Goal: Information Seeking & Learning: Learn about a topic

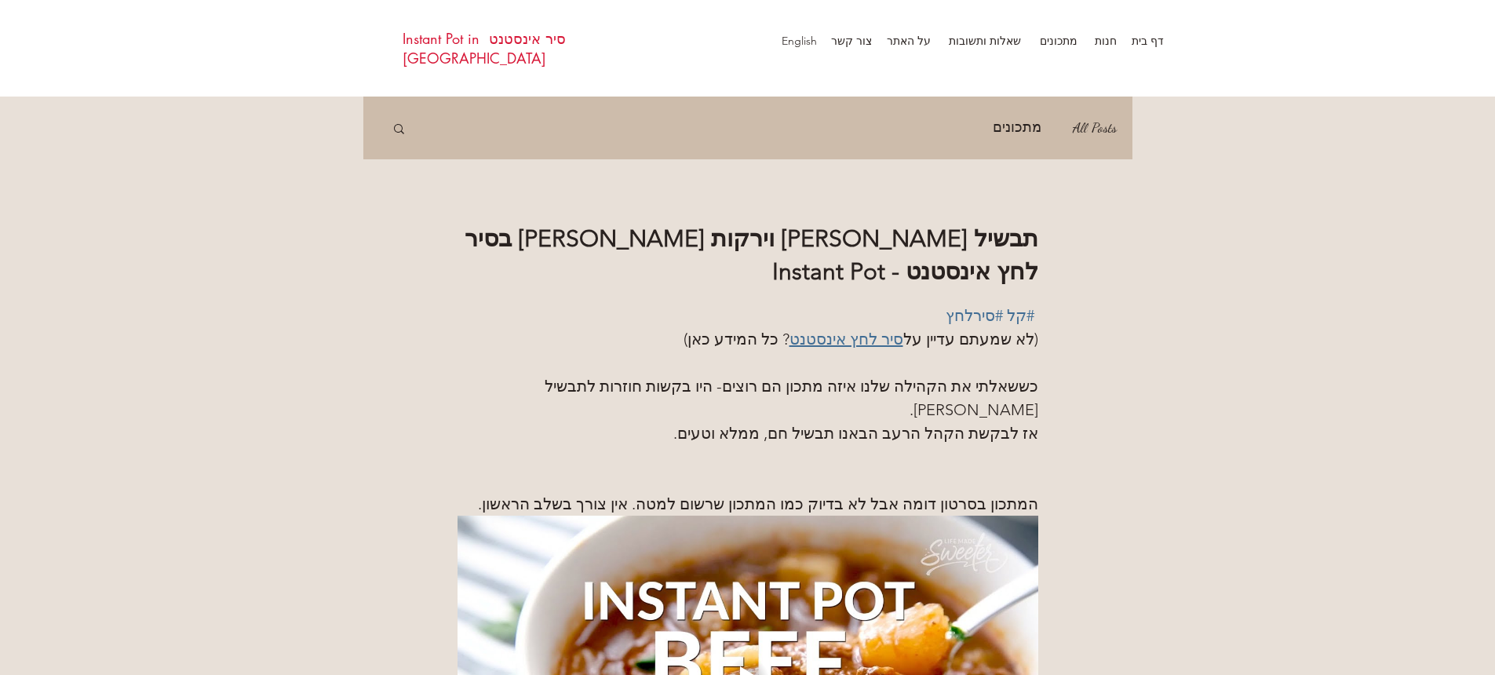
click at [827, 345] on span "סיר לחץ אינסטנט" at bounding box center [847, 339] width 114 height 19
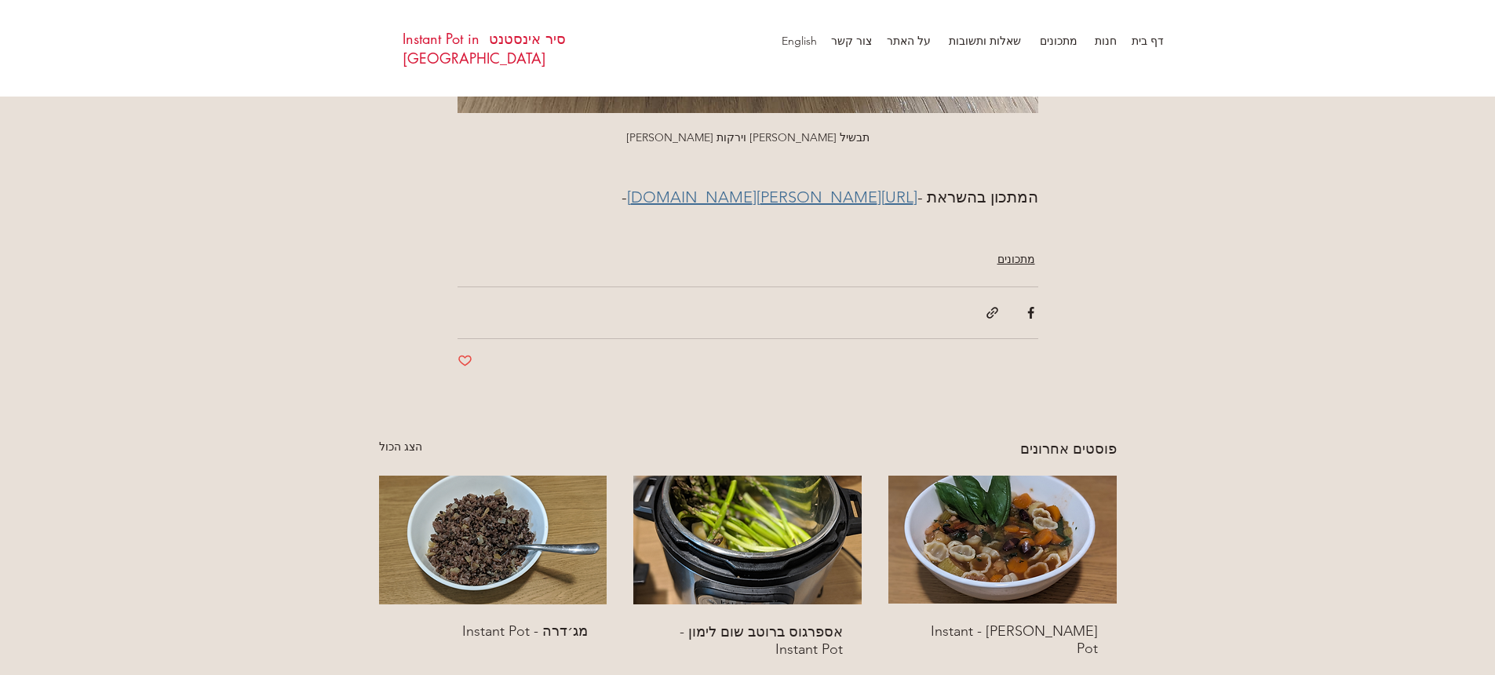
scroll to position [2819, 0]
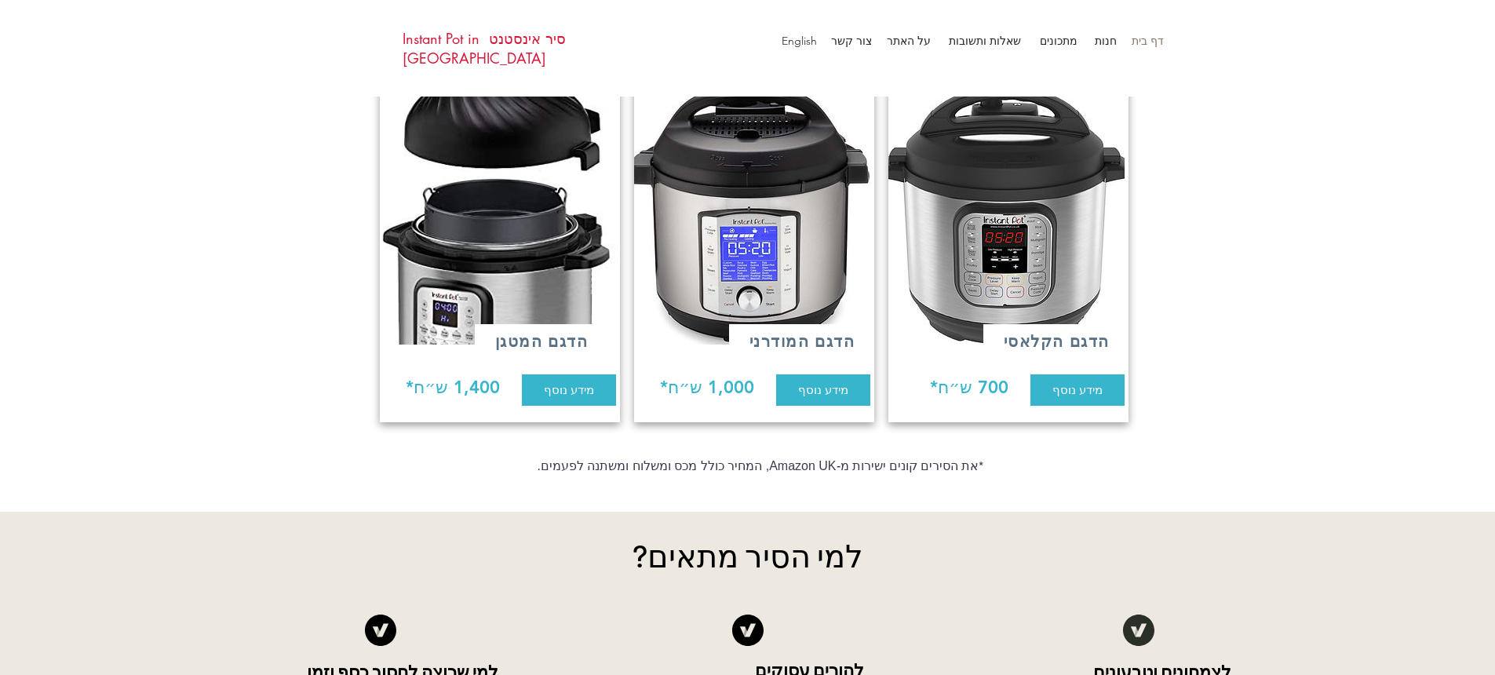
scroll to position [1270, 0]
click at [1082, 381] on span "מידע נוסף" at bounding box center [1078, 389] width 50 height 16
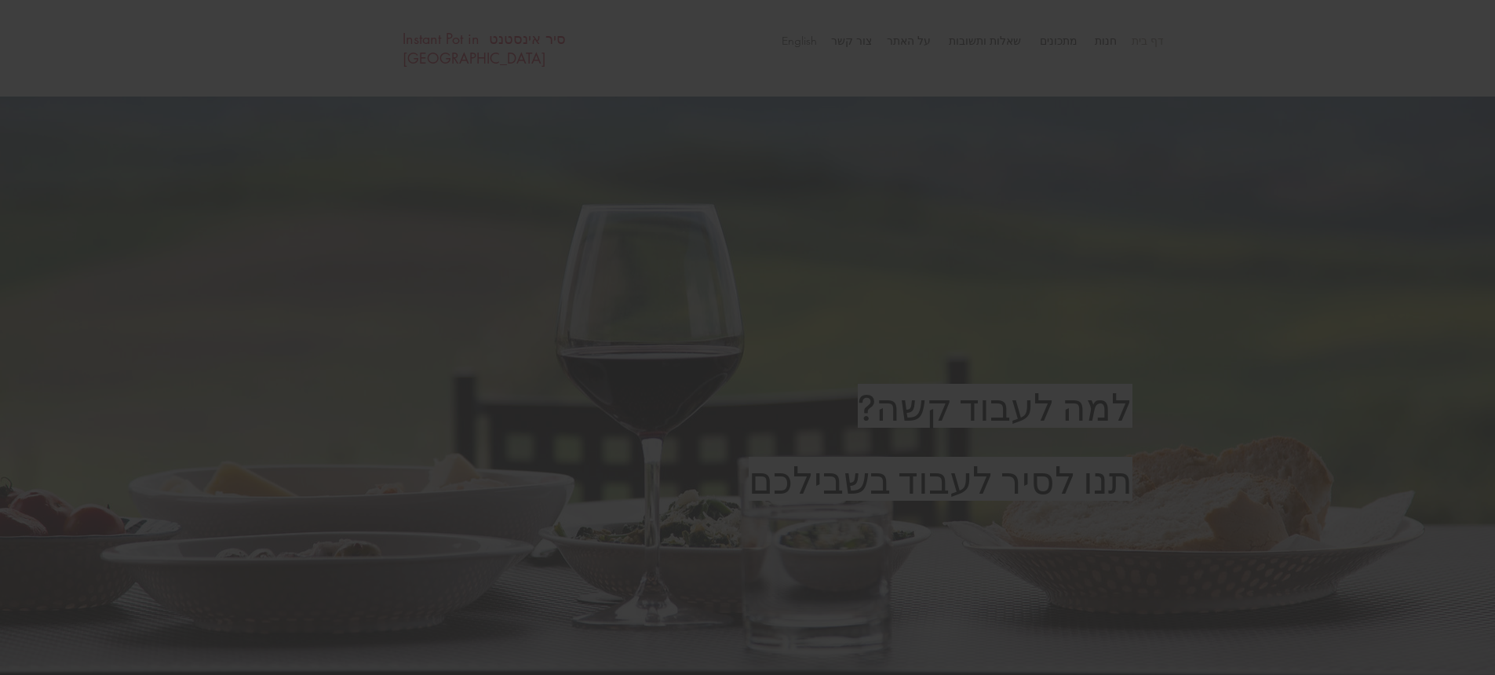
scroll to position [0, 0]
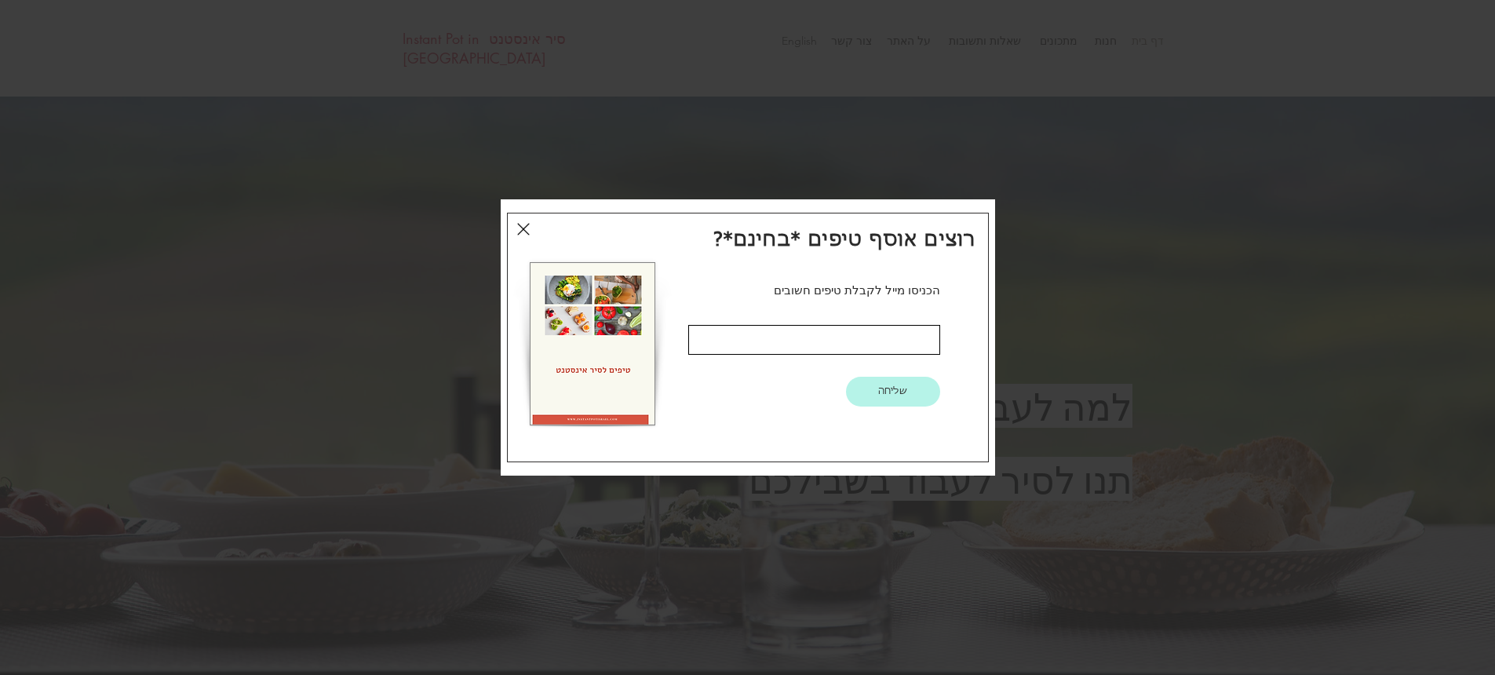
click at [522, 225] on icon "חזרה לאתר" at bounding box center [523, 229] width 13 height 19
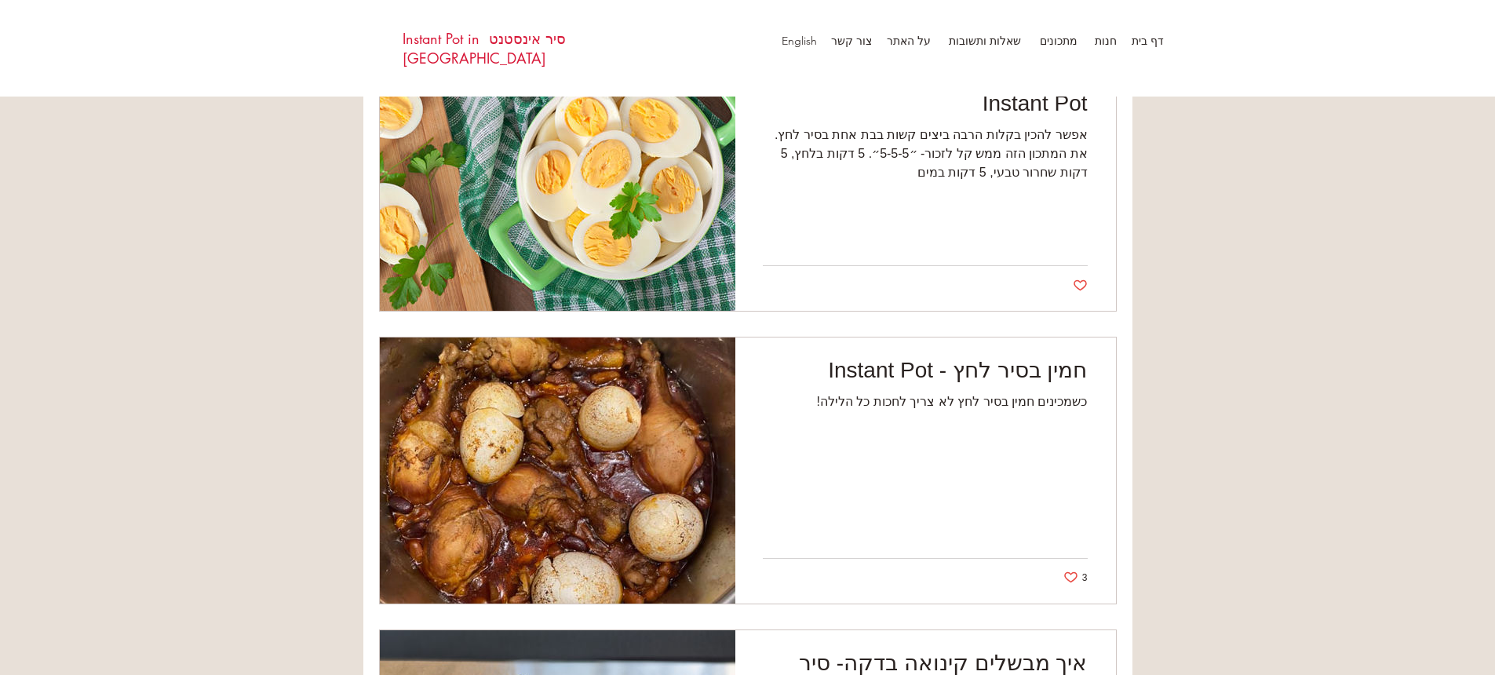
scroll to position [3071, 0]
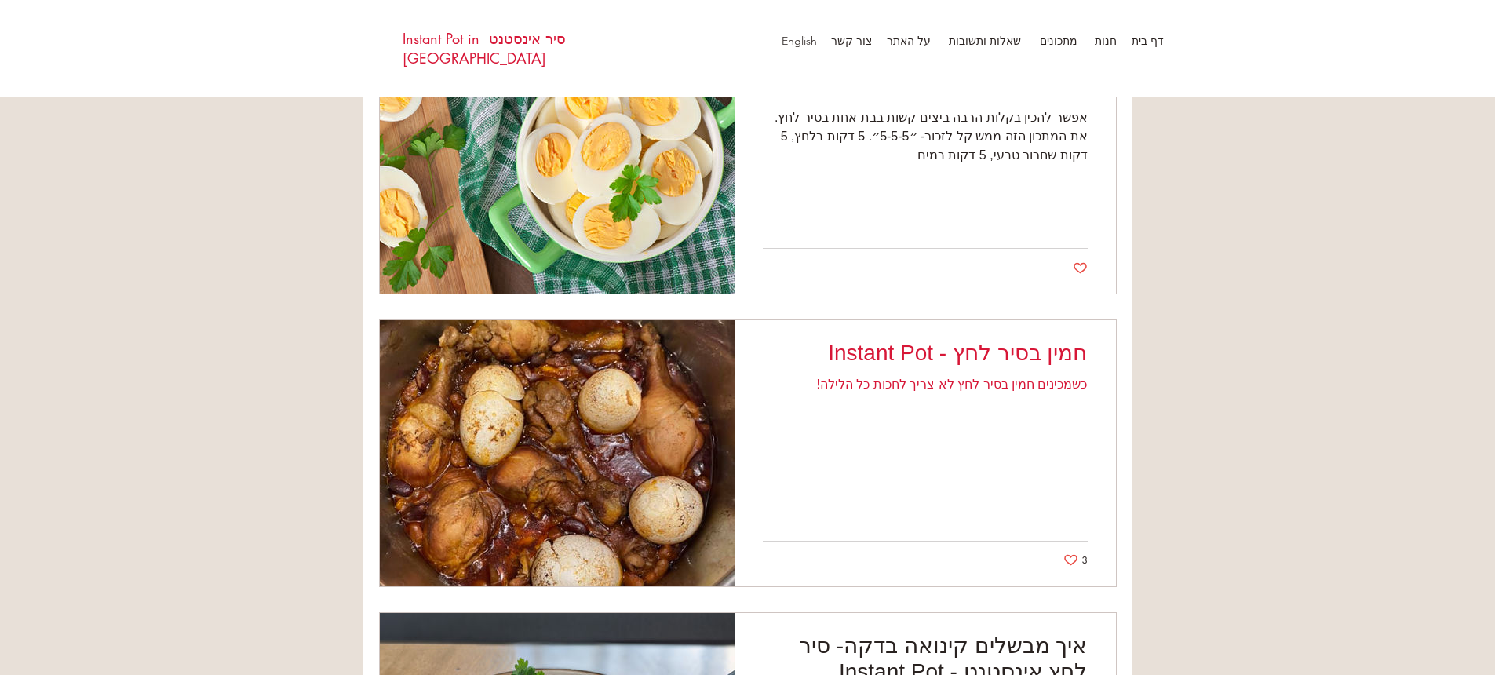
click at [872, 344] on h2 "חמין בסיר לחץ - Instant Pot" at bounding box center [925, 353] width 325 height 26
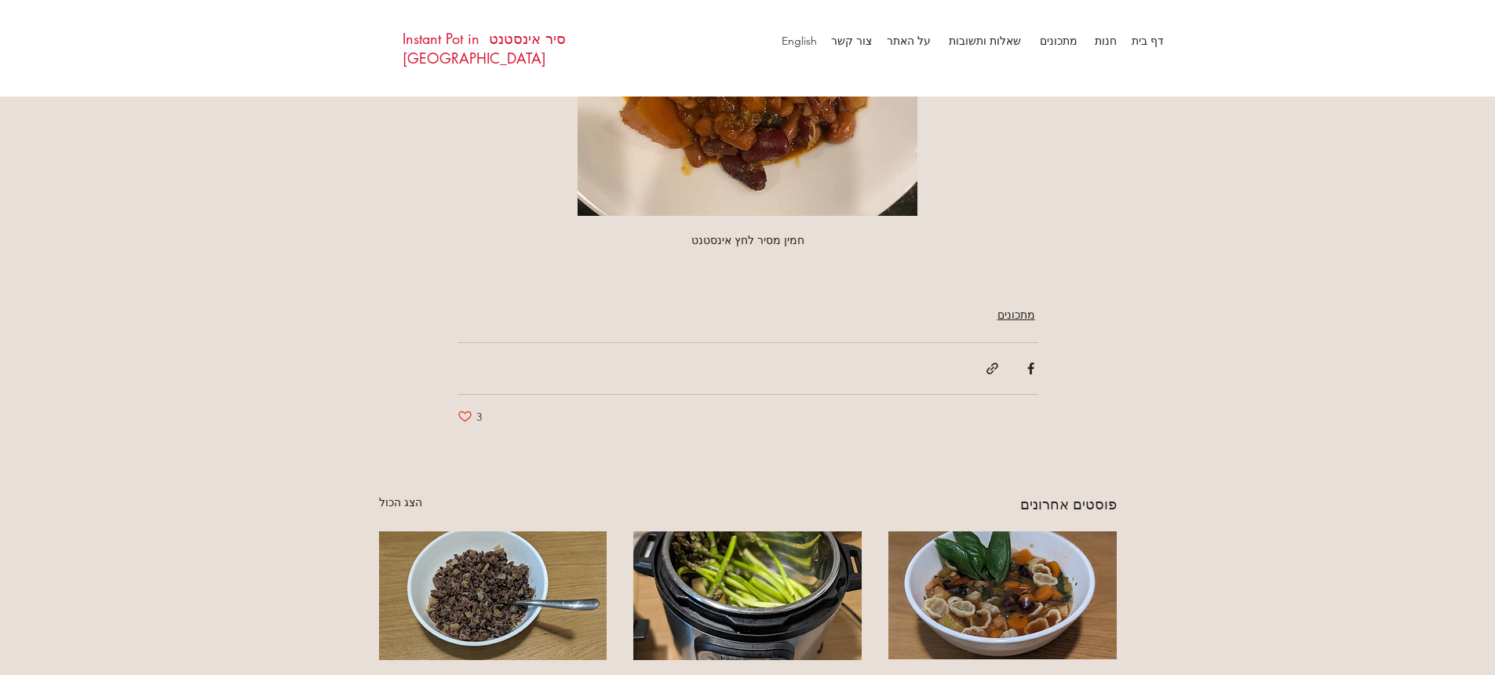
scroll to position [1965, 0]
